Goal: Navigation & Orientation: Find specific page/section

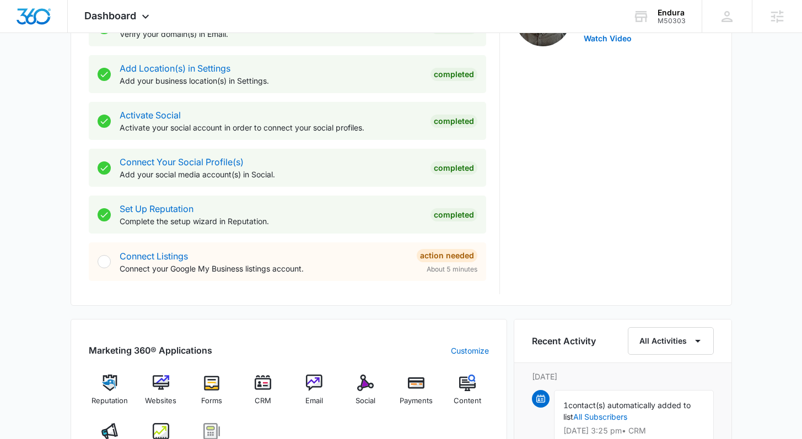
scroll to position [399, 0]
click at [385, 261] on div "Connect Listings Connect your Google My Business listings account." at bounding box center [264, 262] width 288 height 25
click at [154, 254] on link "Connect Listings" at bounding box center [154, 256] width 68 height 11
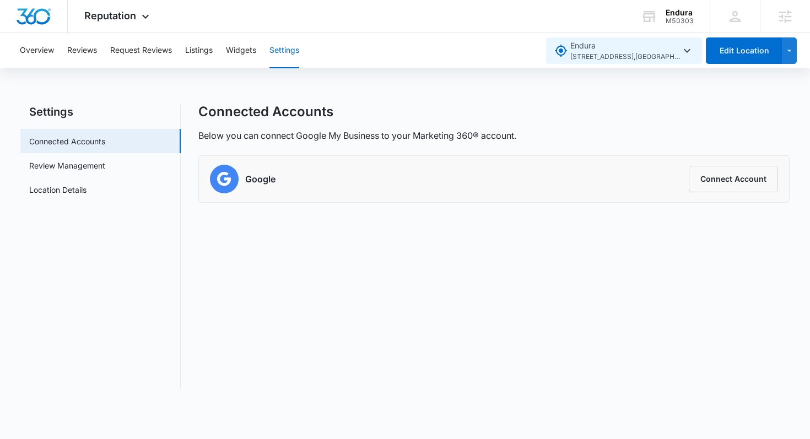
click at [689, 42] on span "Endura [STREET_ADDRESS]" at bounding box center [623, 51] width 139 height 23
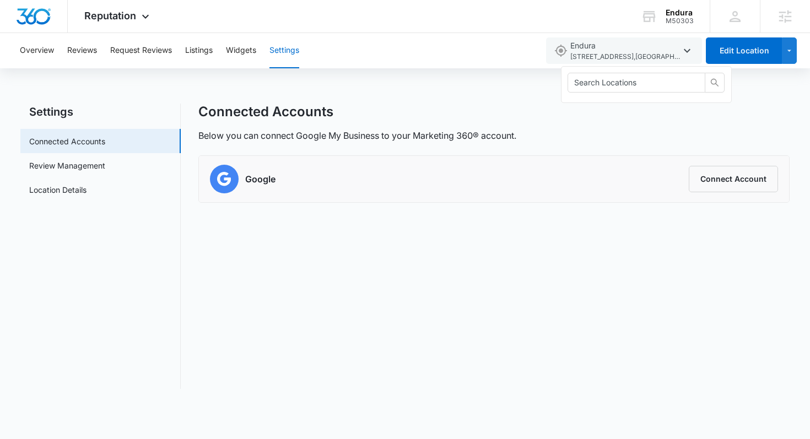
click at [742, 110] on div "Connected Accounts" at bounding box center [494, 112] width 592 height 17
click at [673, 17] on div "M50303" at bounding box center [679, 21] width 28 height 8
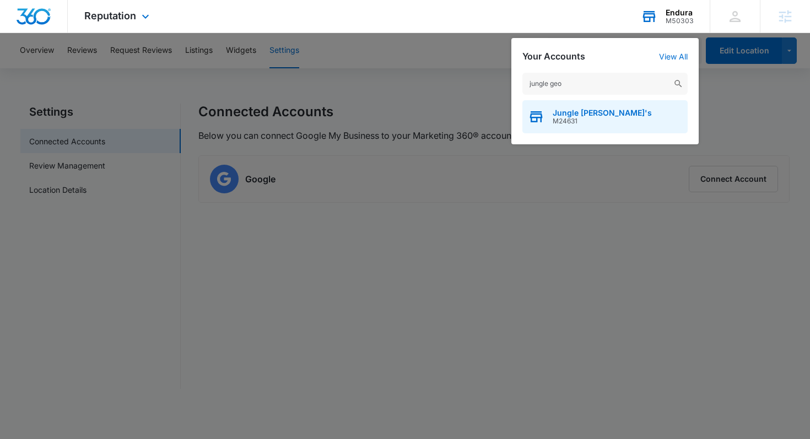
type input "jungle geo"
click at [568, 121] on span "M24631" at bounding box center [602, 121] width 99 height 8
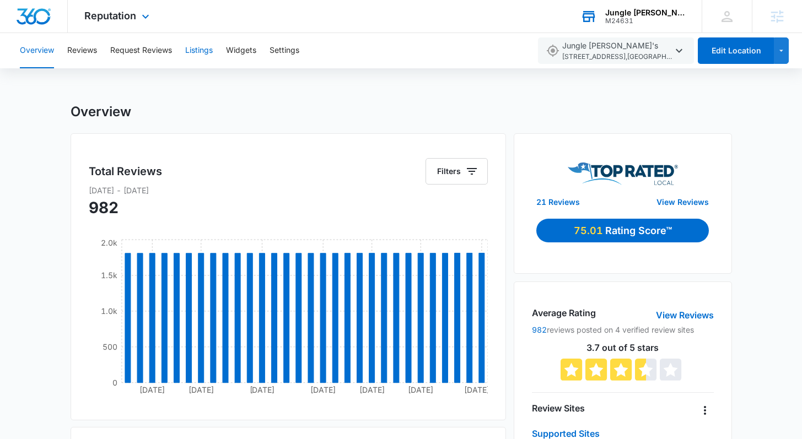
click at [193, 51] on button "Listings" at bounding box center [199, 50] width 28 height 35
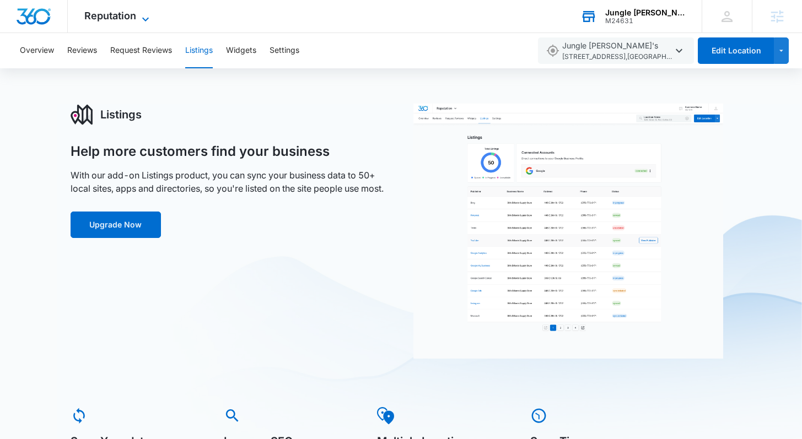
click at [101, 18] on span "Reputation" at bounding box center [110, 16] width 52 height 12
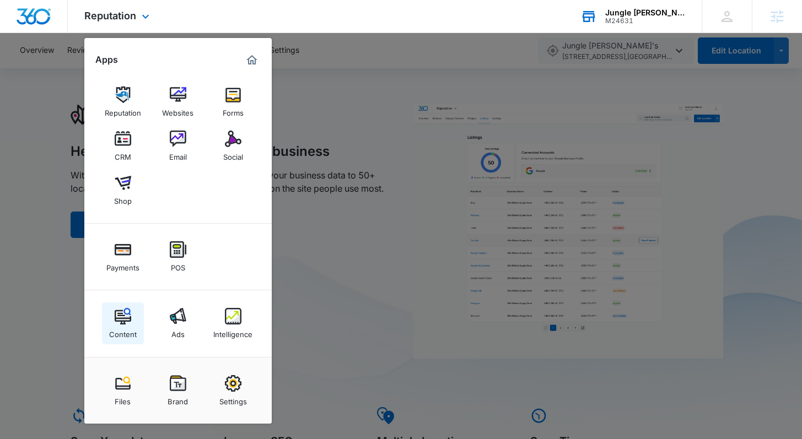
click at [127, 318] on img at bounding box center [123, 316] width 17 height 17
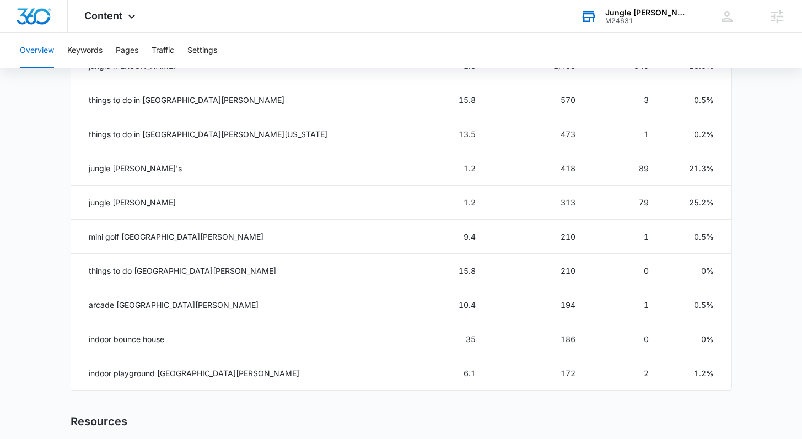
scroll to position [176, 0]
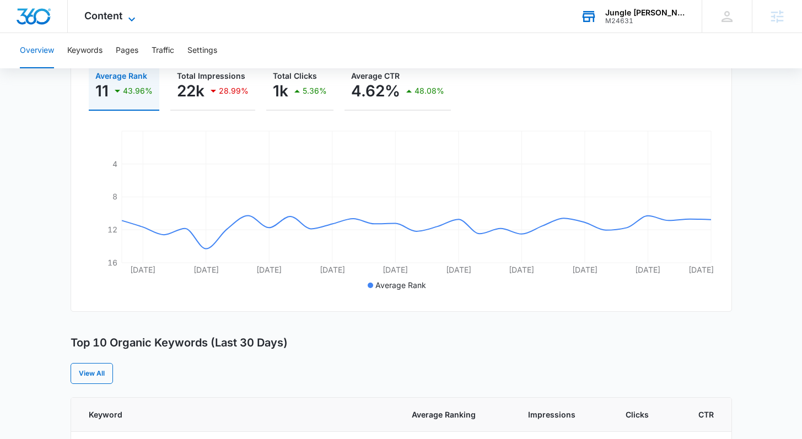
click at [101, 12] on span "Content" at bounding box center [103, 16] width 38 height 12
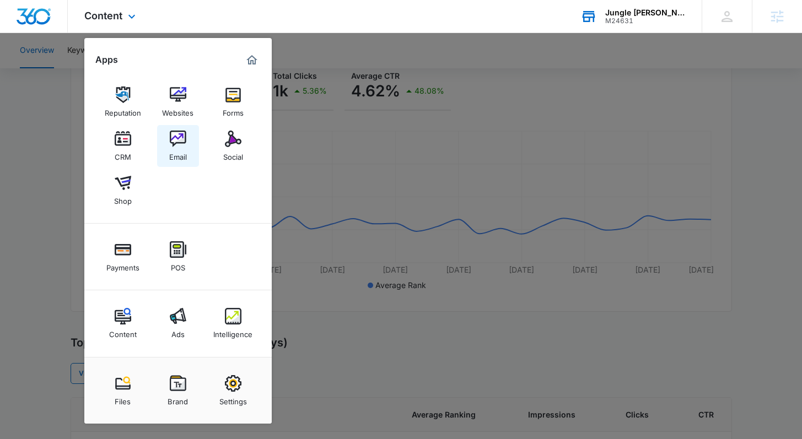
click at [185, 141] on img at bounding box center [178, 139] width 17 height 17
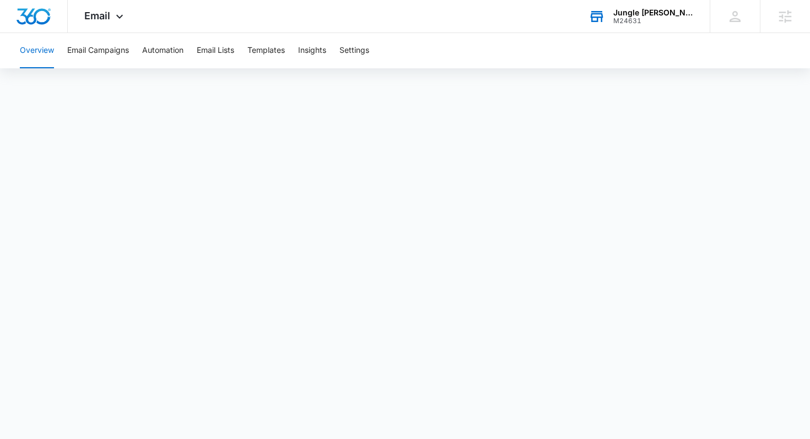
click at [650, 22] on div "M24631" at bounding box center [653, 21] width 80 height 8
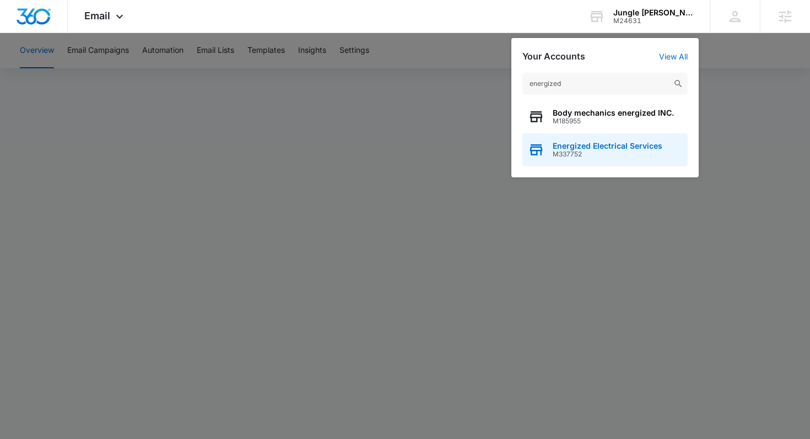
type input "energized"
click at [603, 151] on span "M337752" at bounding box center [608, 154] width 110 height 8
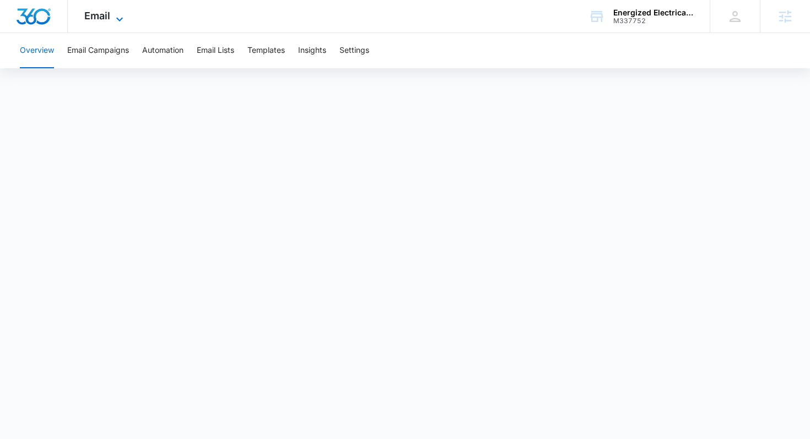
click at [94, 14] on span "Email" at bounding box center [97, 16] width 26 height 12
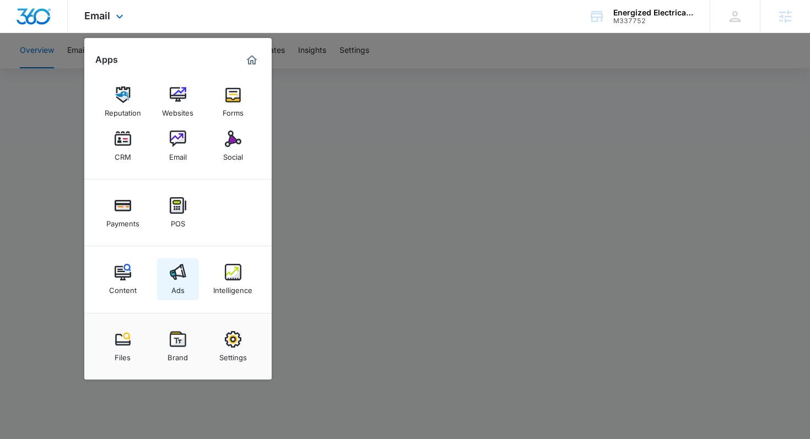
click at [183, 281] on div "Ads" at bounding box center [177, 287] width 13 height 14
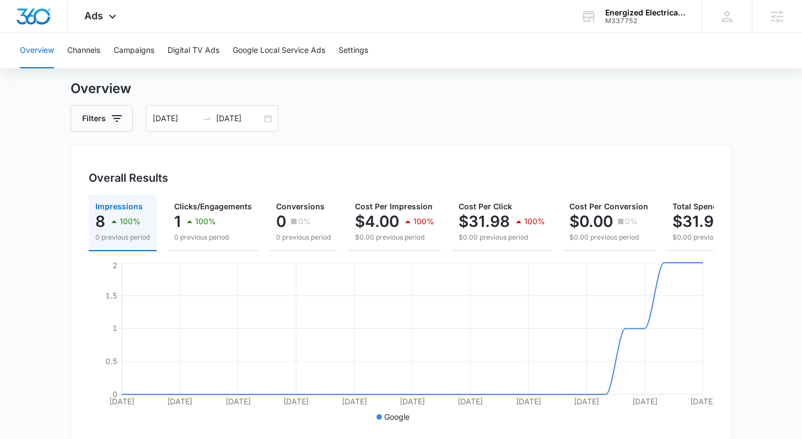
scroll to position [4, 0]
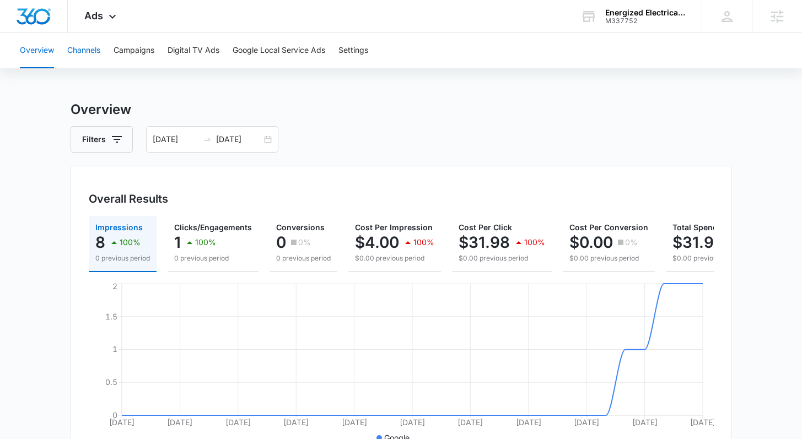
click at [90, 49] on button "Channels" at bounding box center [83, 50] width 33 height 35
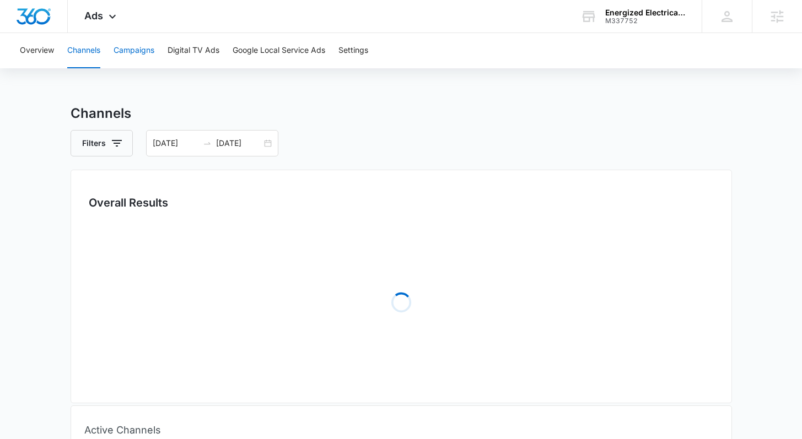
click at [116, 47] on button "Campaigns" at bounding box center [133, 50] width 41 height 35
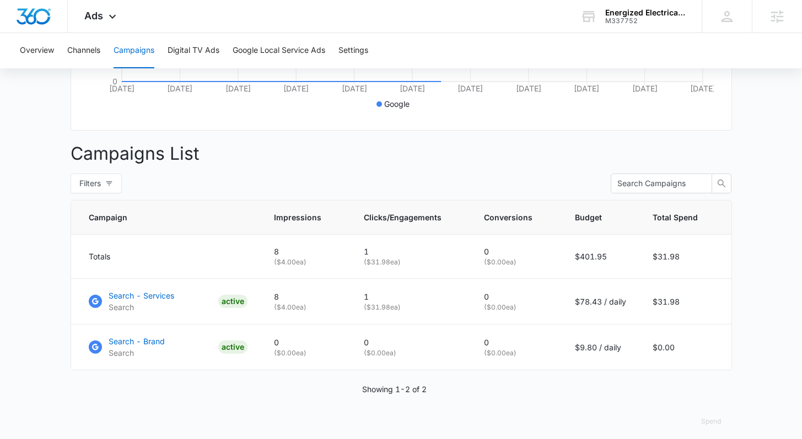
scroll to position [355, 0]
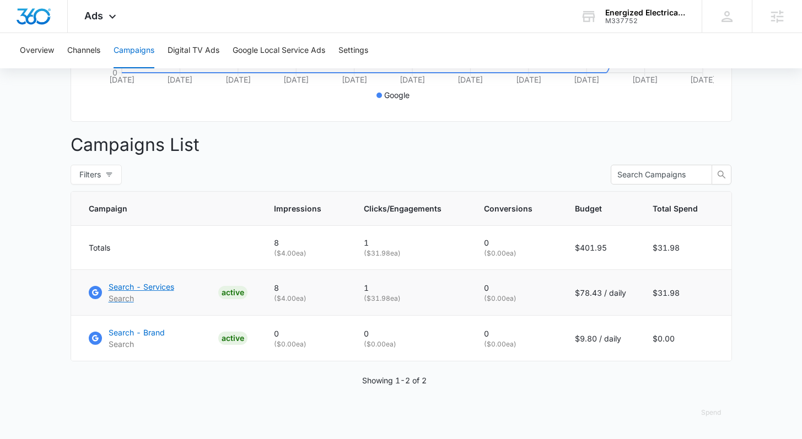
click at [148, 285] on p "Search - Services" at bounding box center [142, 287] width 66 height 12
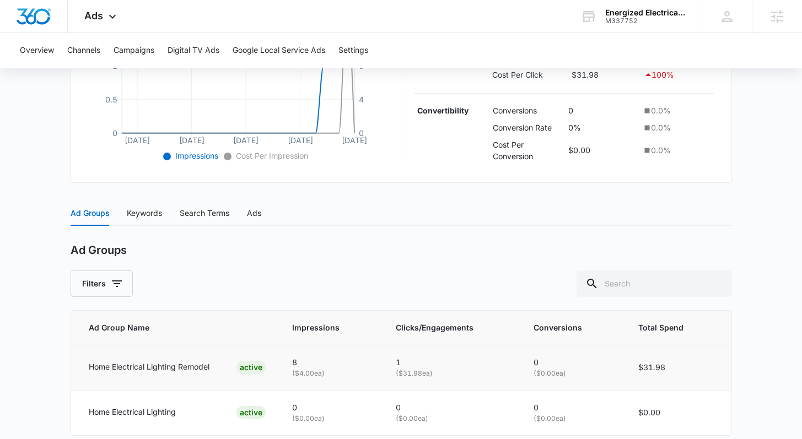
scroll to position [371, 0]
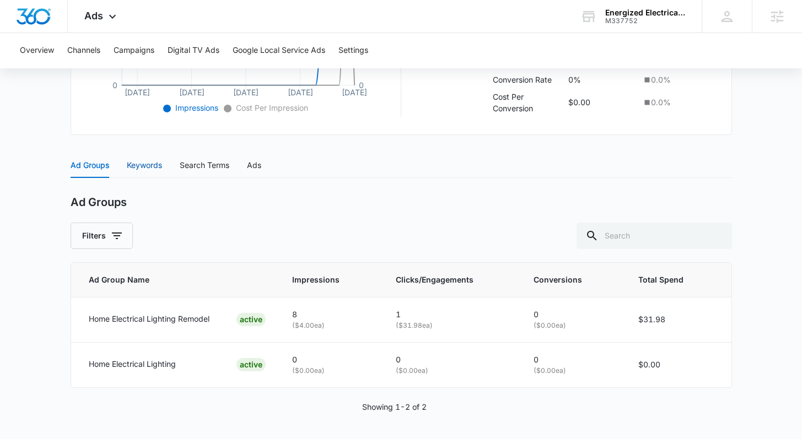
click at [133, 159] on div "Keywords" at bounding box center [144, 165] width 35 height 12
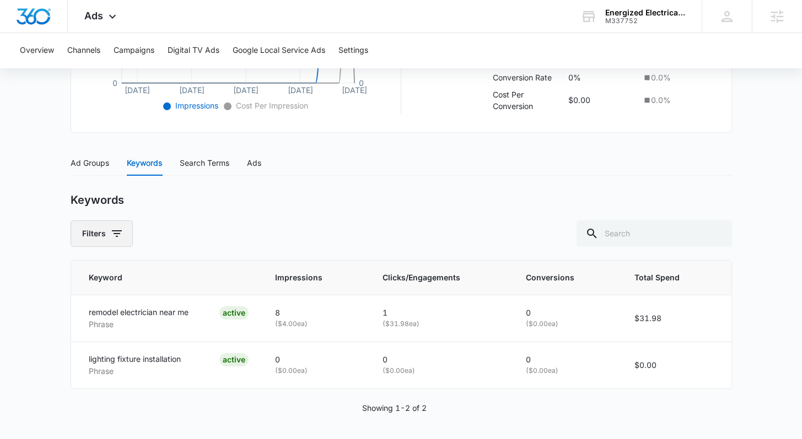
scroll to position [375, 0]
click at [221, 160] on div "Search Terms" at bounding box center [205, 161] width 50 height 12
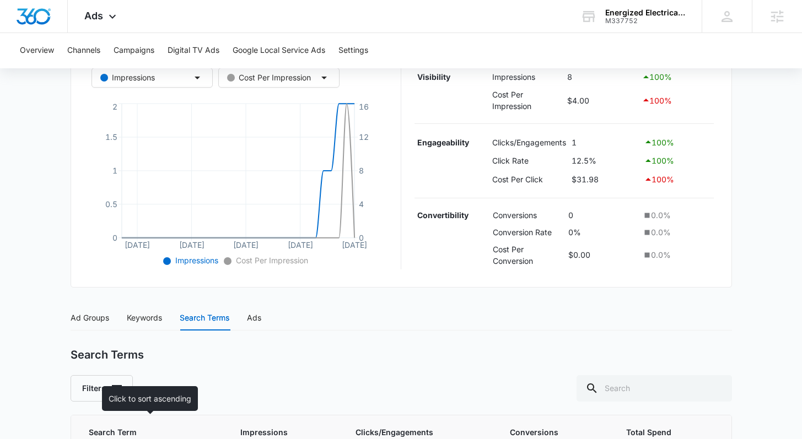
scroll to position [6, 0]
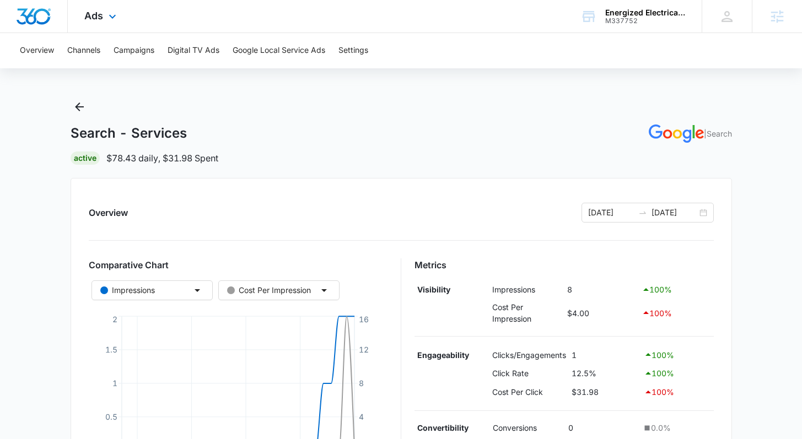
drag, startPoint x: 89, startPoint y: 6, endPoint x: 126, endPoint y: 202, distance: 199.1
click at [89, 7] on div "Ads Apps Reputation Websites Forms CRM Email Social Payments POS Content Ads In…" at bounding box center [102, 16] width 68 height 33
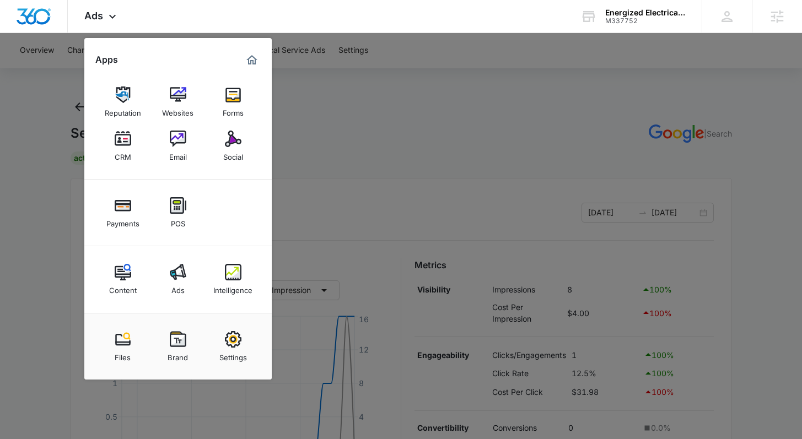
click at [131, 279] on link "Content" at bounding box center [123, 279] width 42 height 42
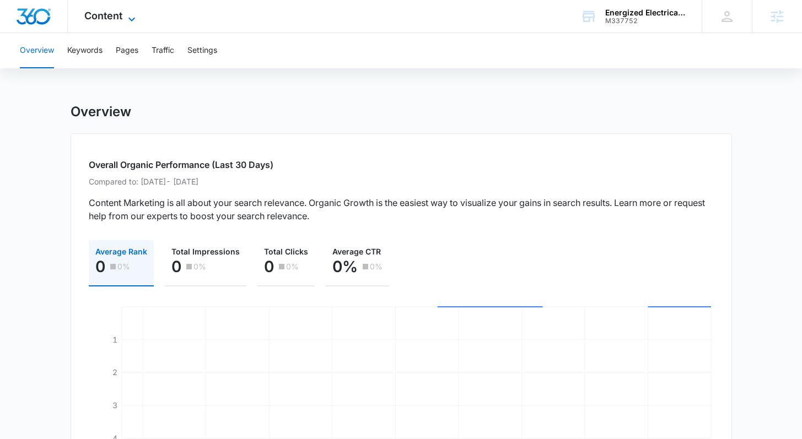
click at [111, 19] on span "Content" at bounding box center [103, 16] width 38 height 12
